Goal: Task Accomplishment & Management: Manage account settings

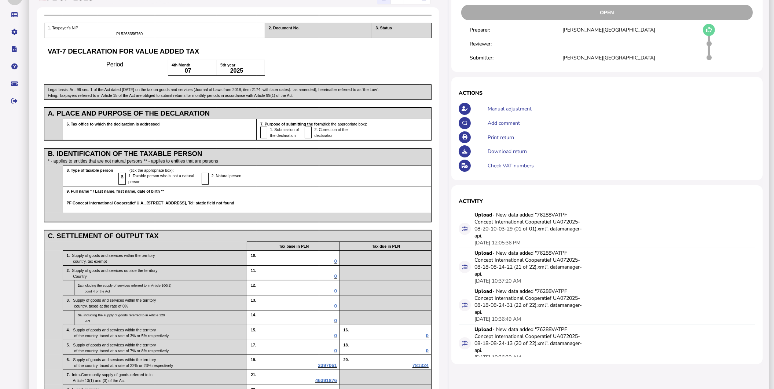
scroll to position [41, 0]
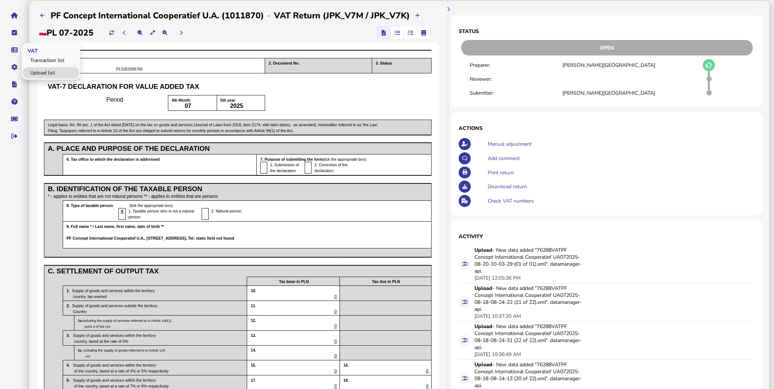
click at [38, 69] on link "Upload list" at bounding box center [51, 72] width 56 height 11
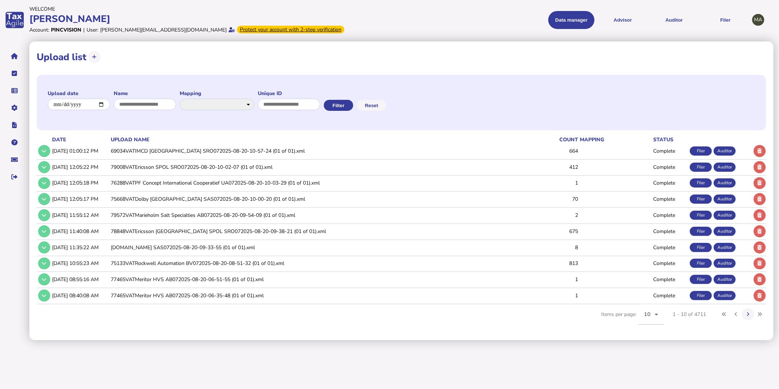
click at [166, 156] on td "69034VATIMCD [GEOGRAPHIC_DATA] SRO072025-08-20-10-57-24 (01 of 01).xml" at bounding box center [315, 150] width 412 height 15
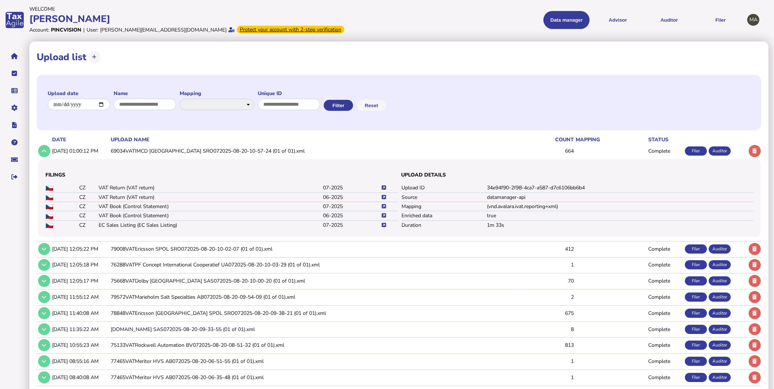
click at [385, 187] on icon at bounding box center [384, 187] width 4 height 5
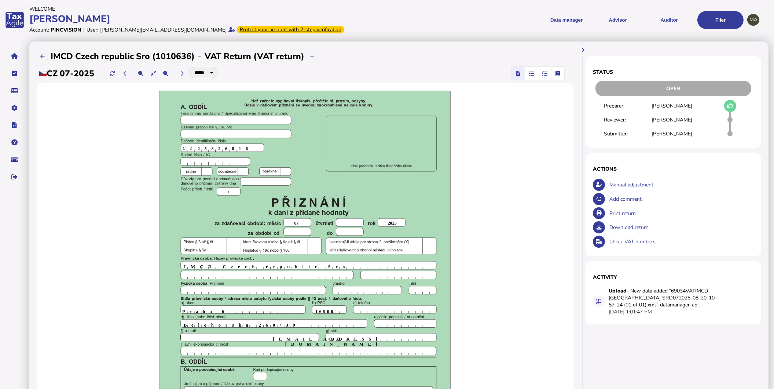
click at [547, 74] on icon "button" at bounding box center [545, 73] width 6 height 0
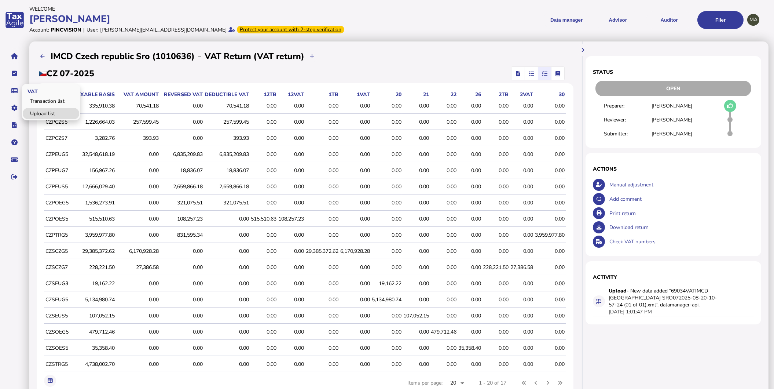
click at [44, 112] on link "Upload list" at bounding box center [51, 113] width 56 height 11
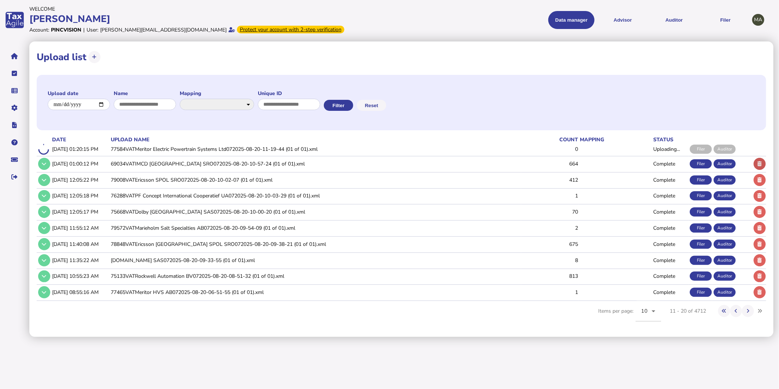
click at [761, 162] on icon at bounding box center [760, 163] width 4 height 5
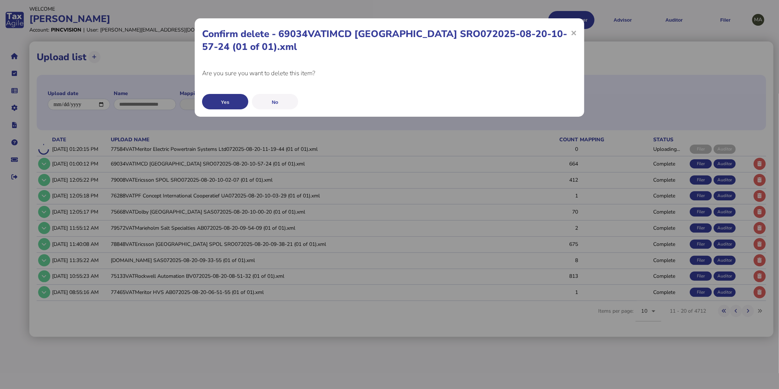
click at [222, 103] on button "Yes" at bounding box center [225, 101] width 46 height 15
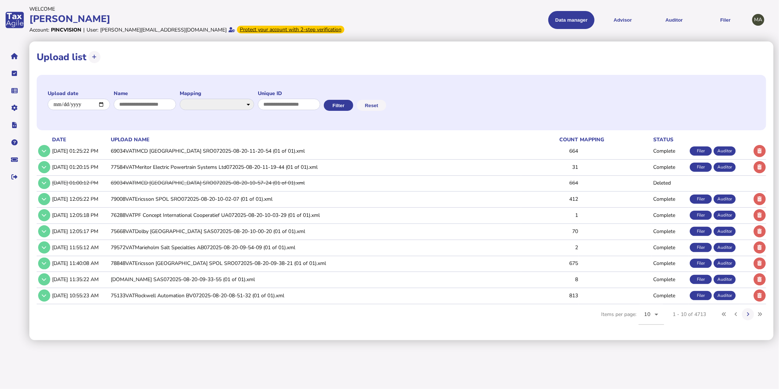
click at [252, 147] on td "69034VATIMCD Czech Republic SRO072025-08-20-11-20-54 (01 of 01).xml" at bounding box center [315, 150] width 412 height 15
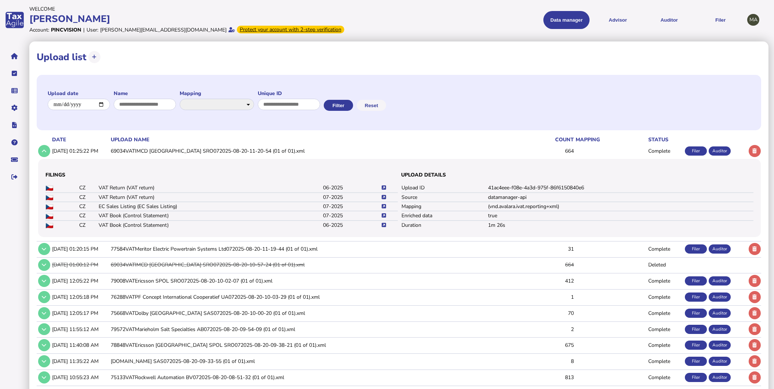
click at [385, 198] on icon at bounding box center [384, 197] width 4 height 5
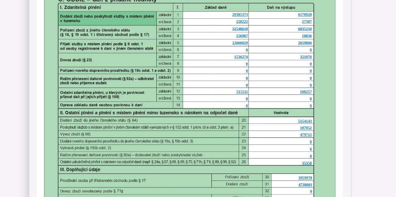
scroll to position [553, 0]
